Goal: Task Accomplishment & Management: Complete application form

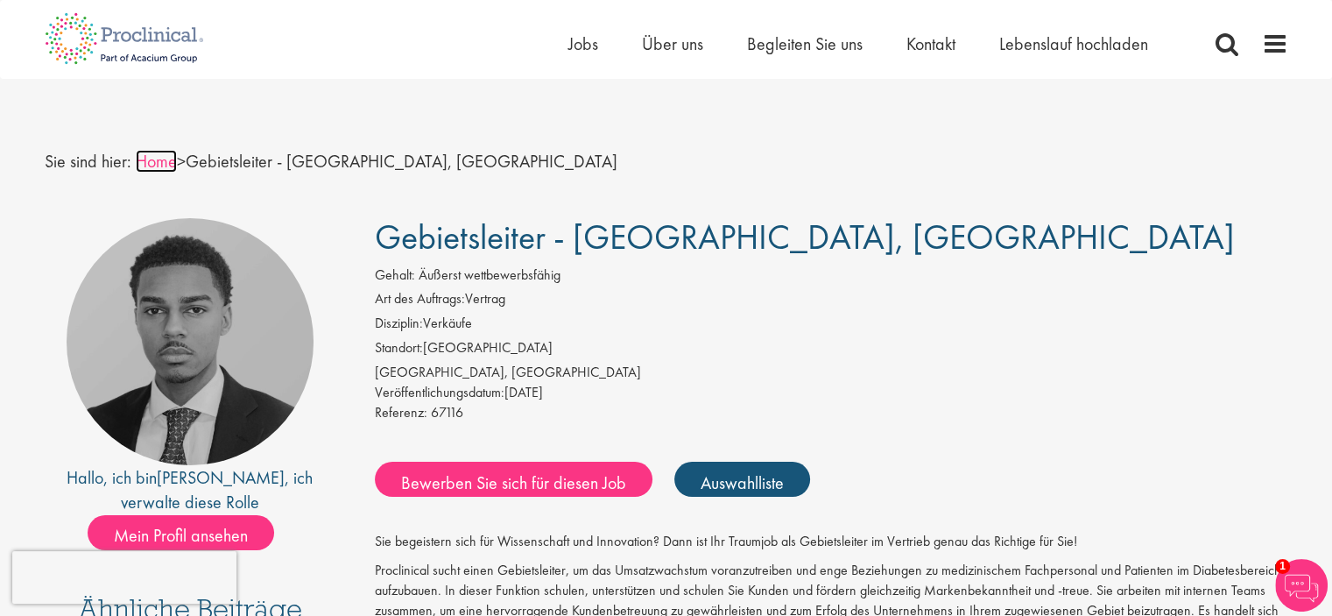
click at [154, 160] on font "Home" at bounding box center [156, 161] width 41 height 23
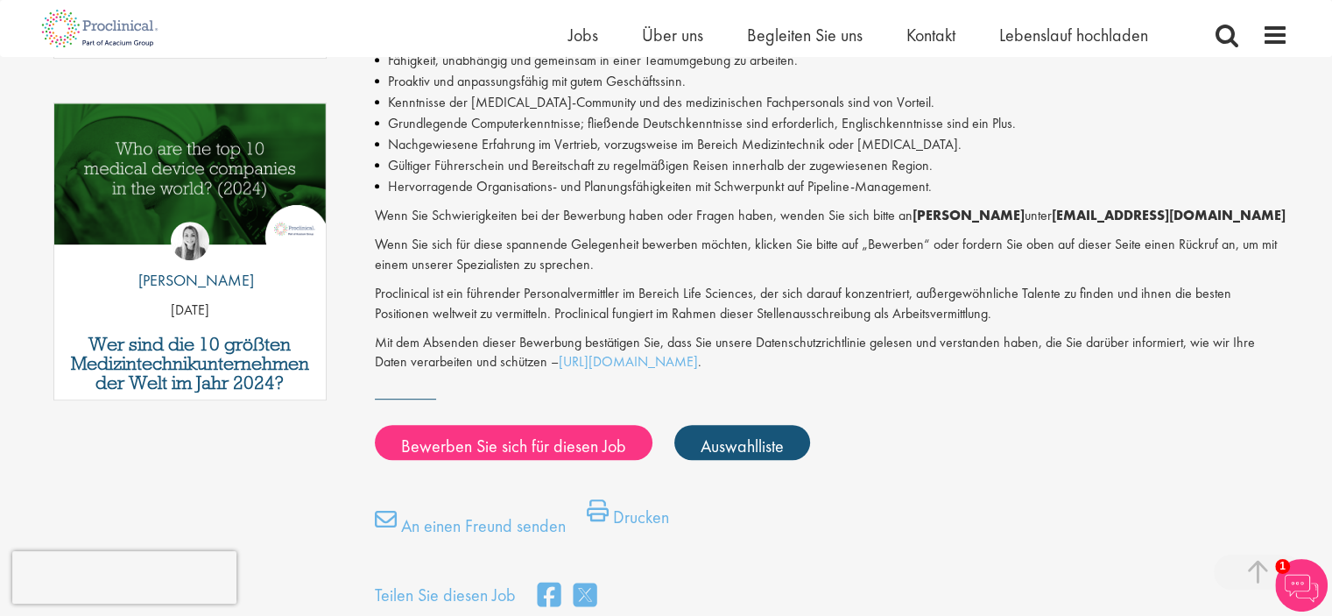
scroll to position [876, 0]
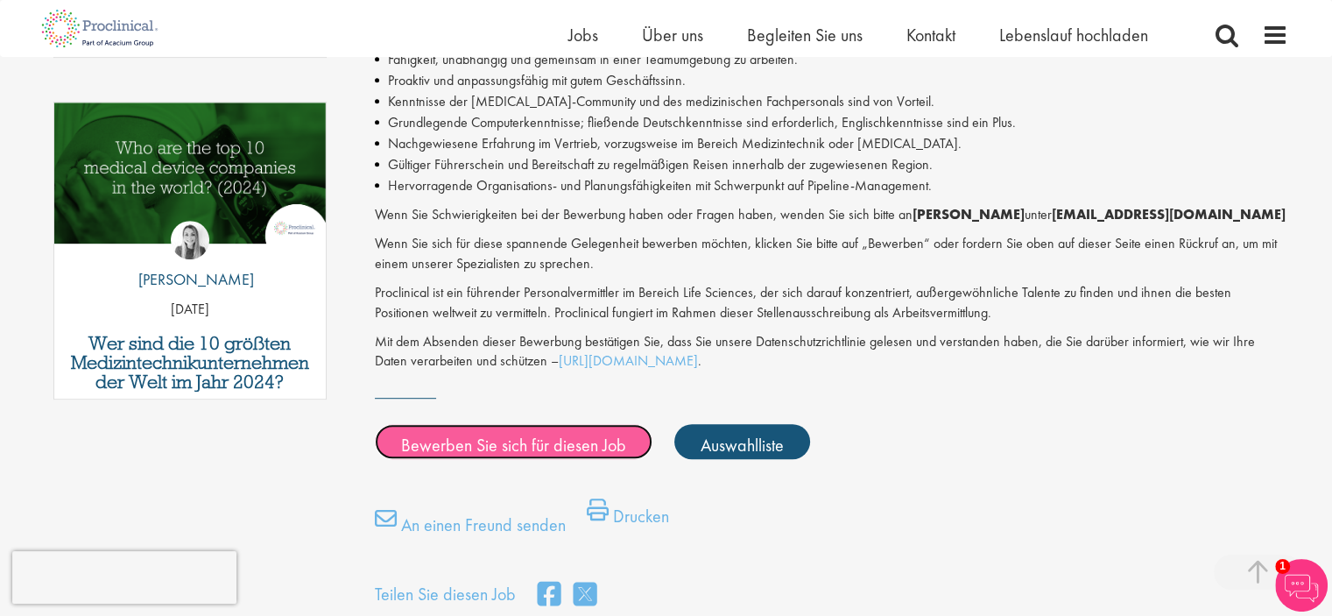
click at [484, 449] on font "Bewerben Sie sich für diesen Job" at bounding box center [513, 444] width 225 height 23
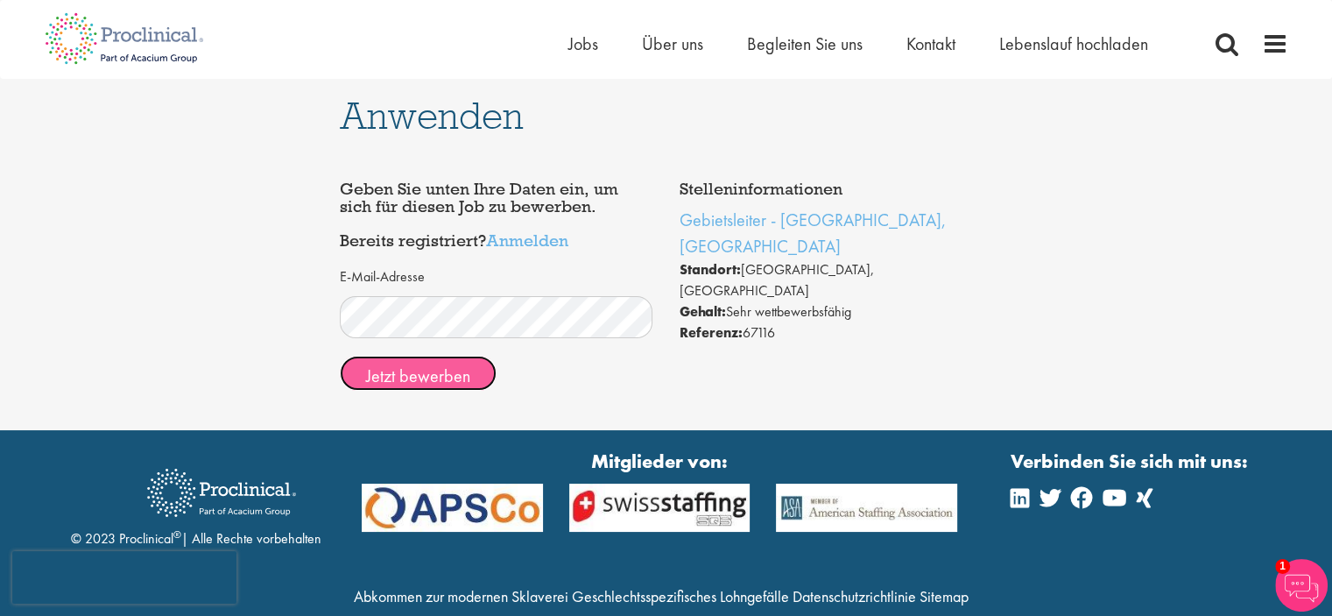
click at [432, 374] on font "Jetzt bewerben" at bounding box center [418, 375] width 104 height 23
